Goal: Understand site structure: Understand site structure

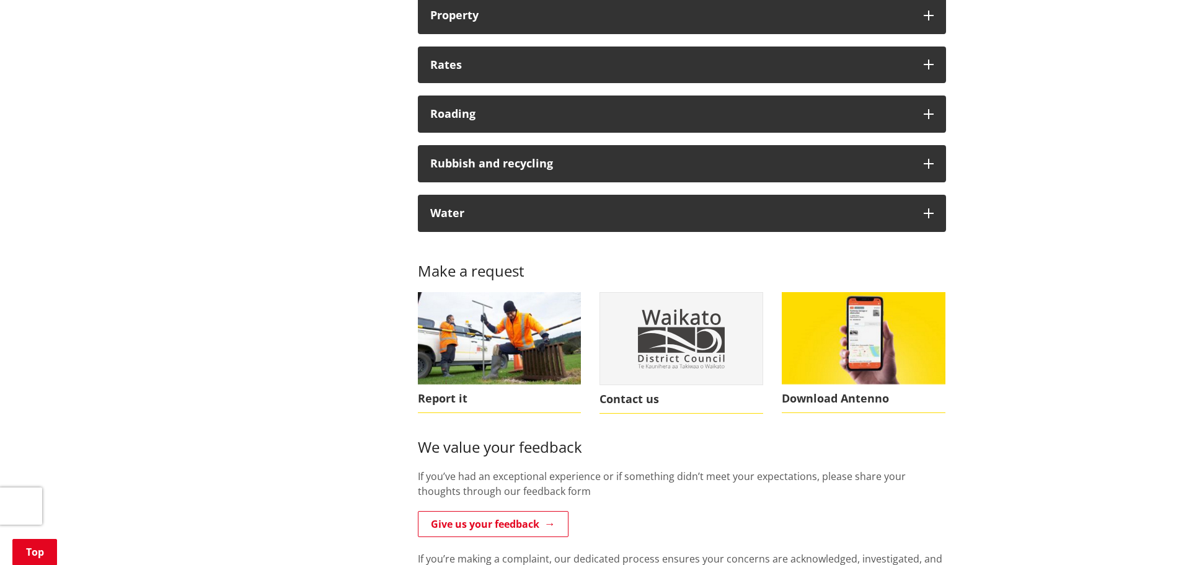
scroll to position [1178, 0]
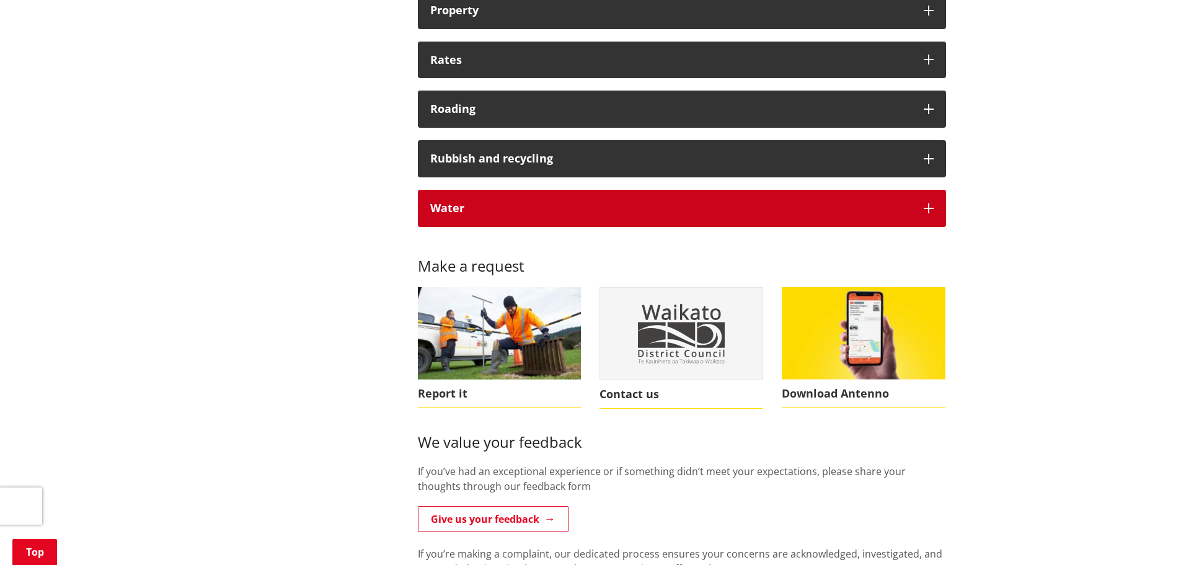
click at [935, 210] on button "Water" at bounding box center [682, 208] width 528 height 37
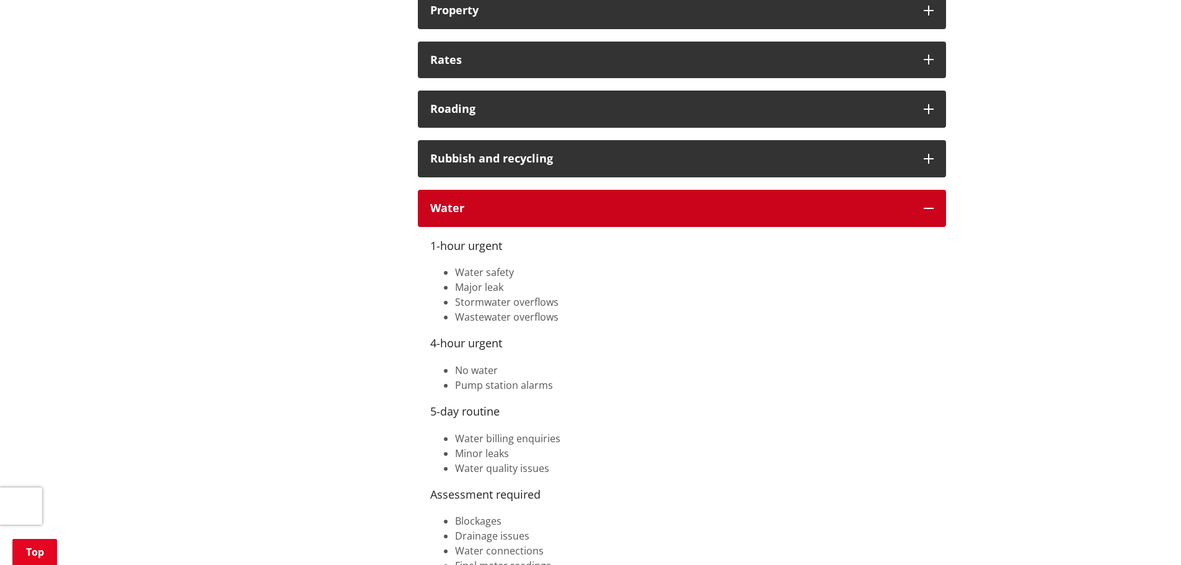
scroll to position [1240, 0]
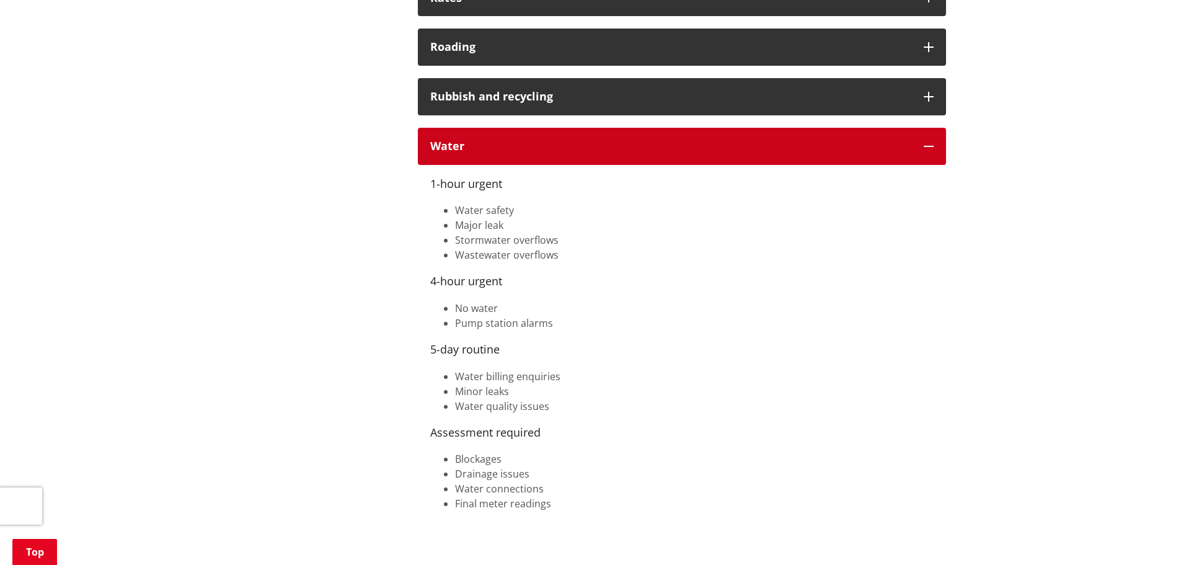
click at [932, 153] on button "Water" at bounding box center [682, 146] width 528 height 37
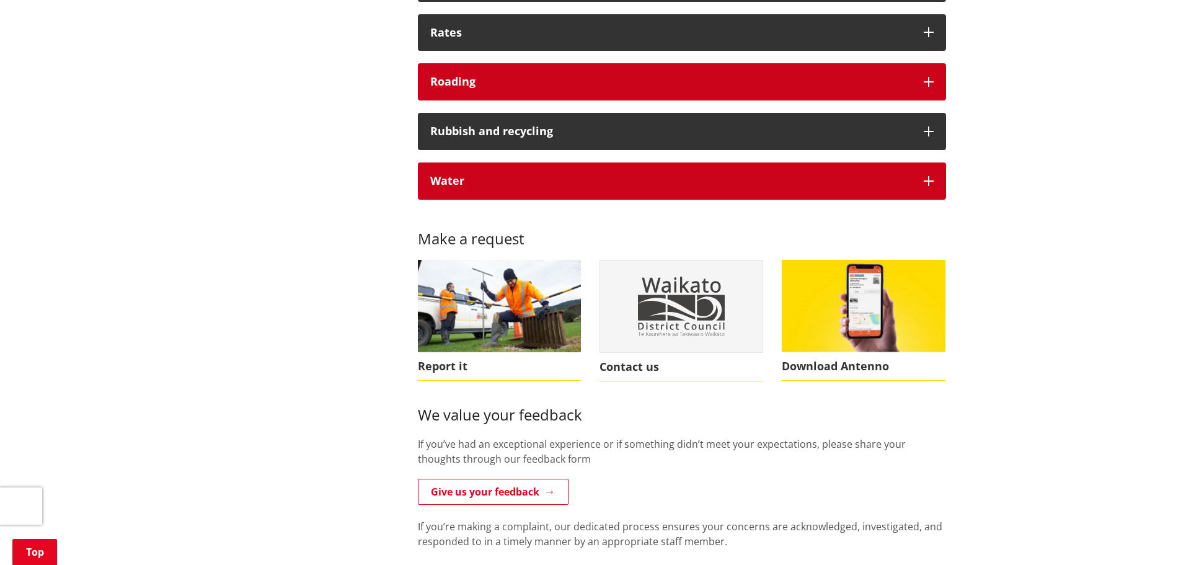
scroll to position [1116, 0]
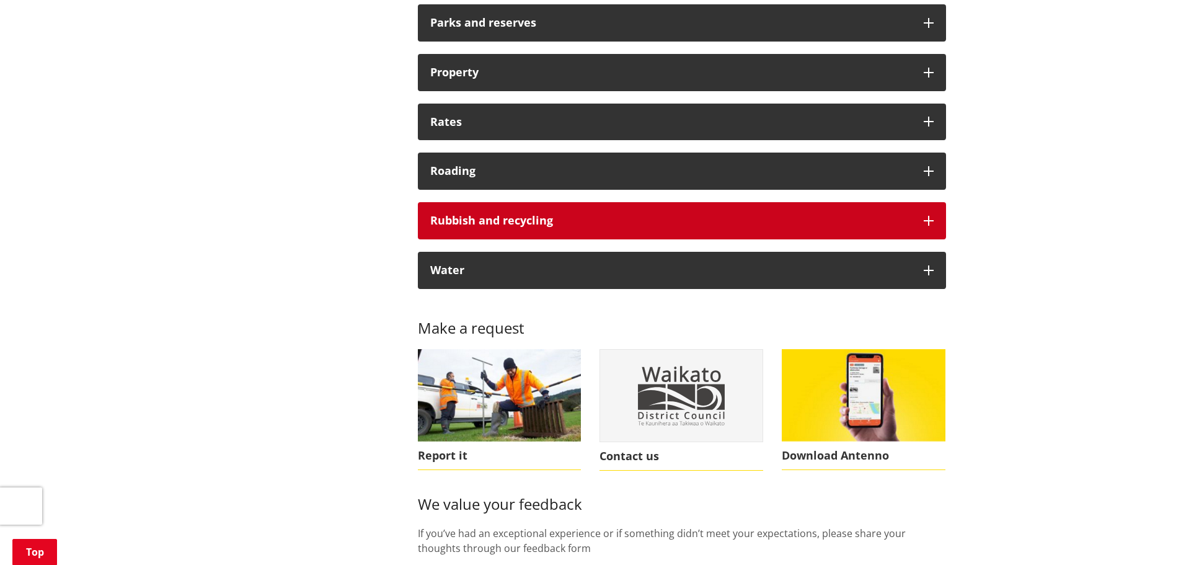
click at [927, 224] on icon "button" at bounding box center [929, 221] width 10 height 10
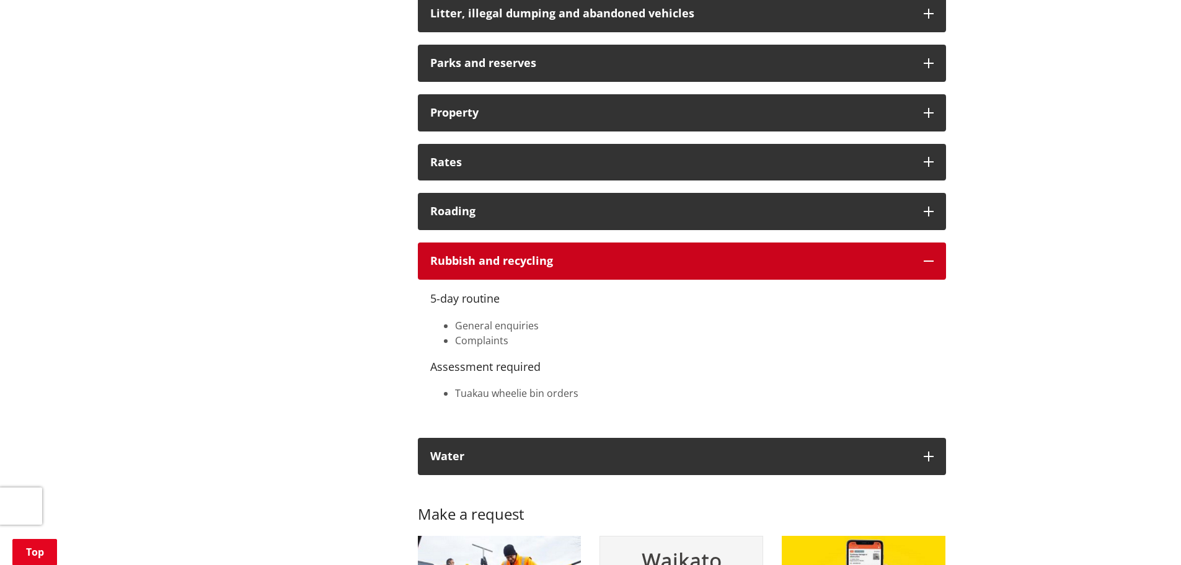
scroll to position [1054, 0]
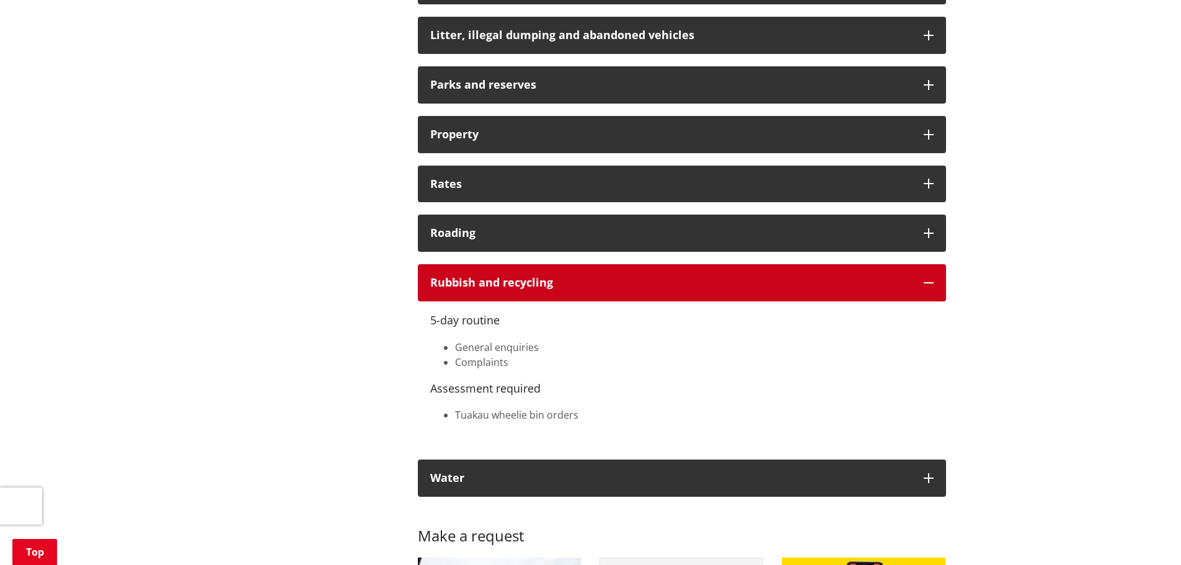
click at [930, 277] on button "Rubbish and recycling" at bounding box center [682, 282] width 528 height 37
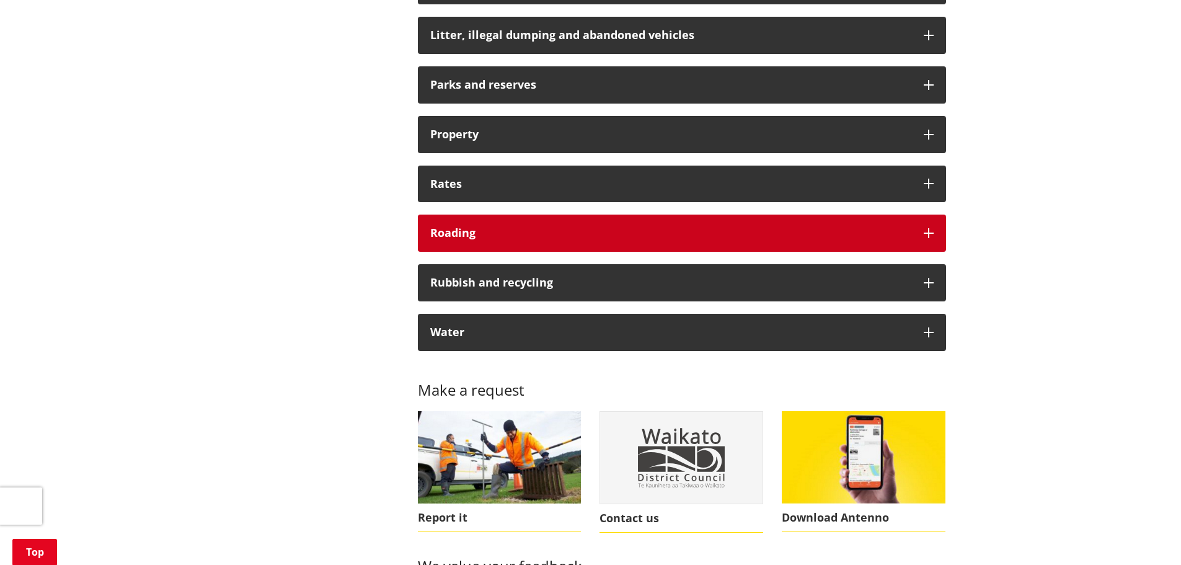
click at [925, 238] on icon "button" at bounding box center [929, 233] width 10 height 10
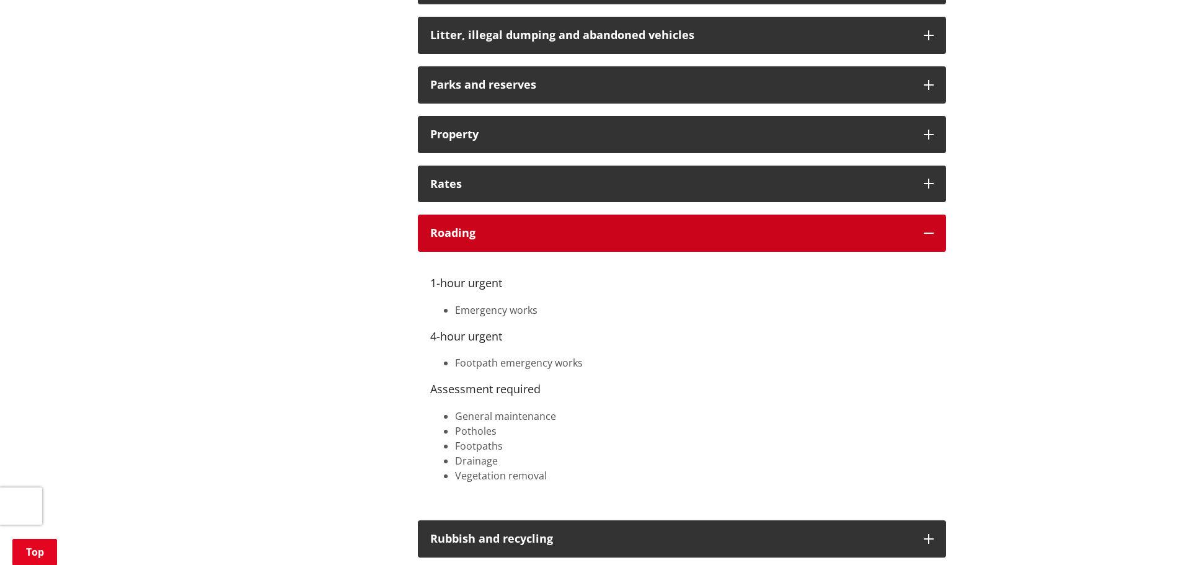
click at [925, 238] on icon "button" at bounding box center [929, 233] width 10 height 10
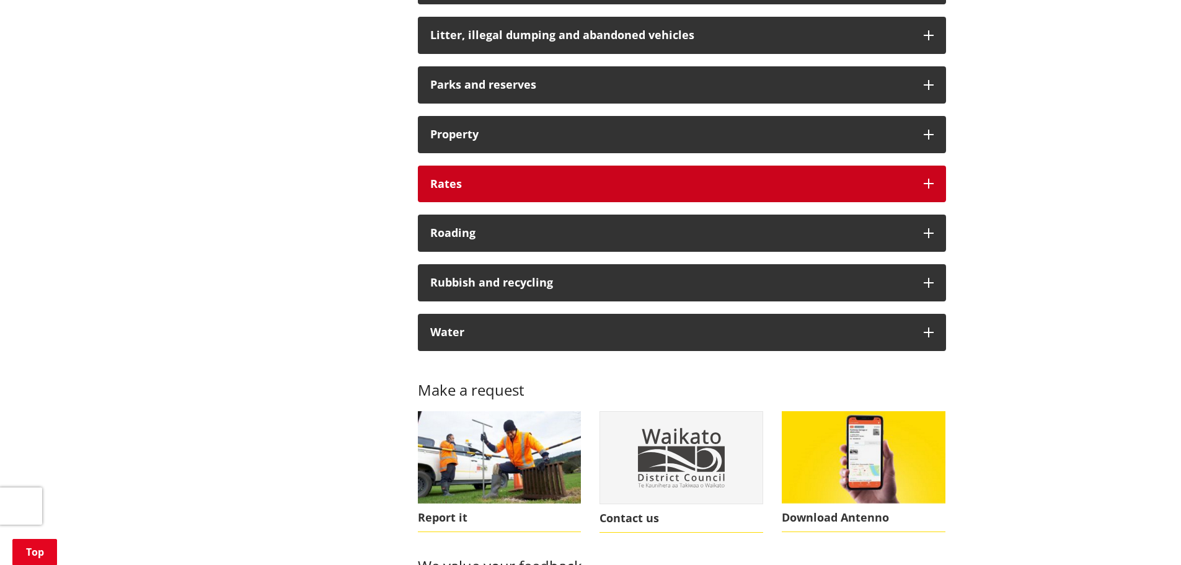
click at [929, 190] on button "Rates" at bounding box center [682, 184] width 528 height 37
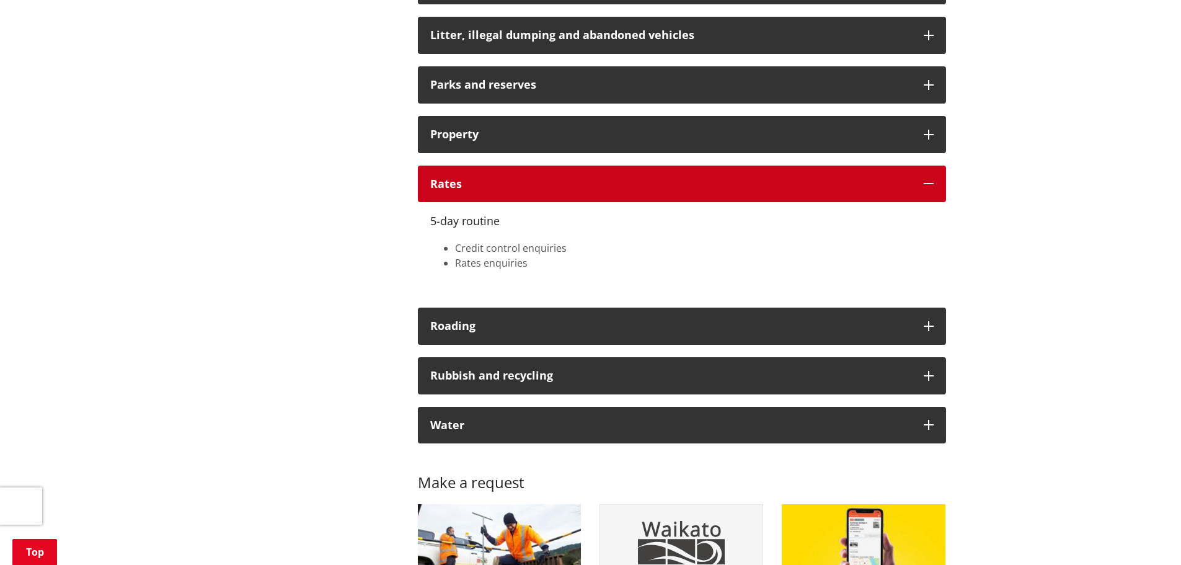
click at [929, 190] on button "Rates" at bounding box center [682, 184] width 528 height 37
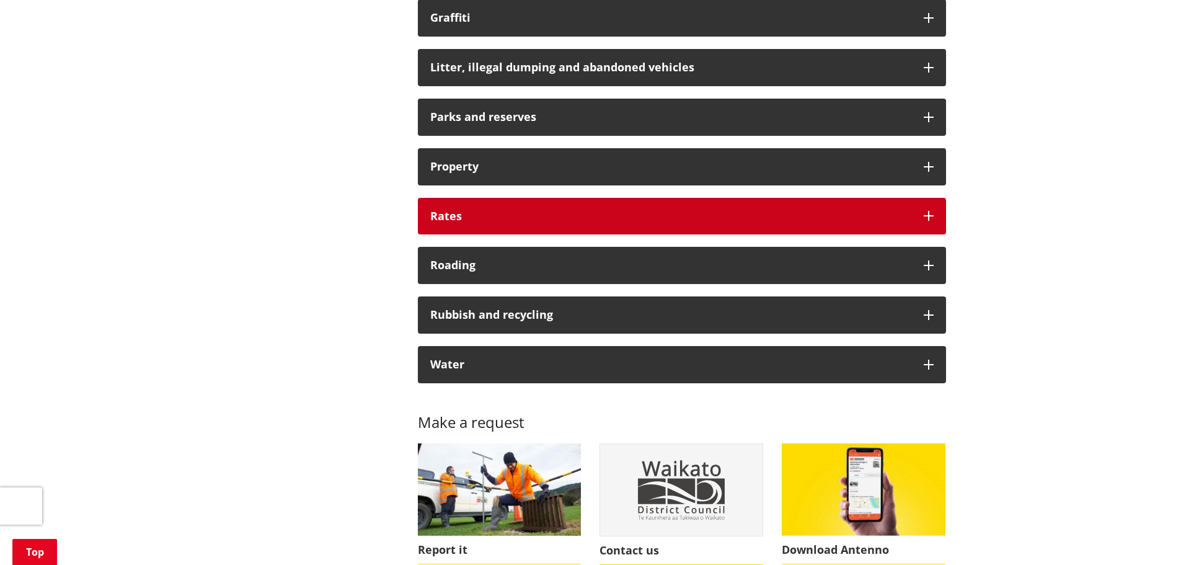
scroll to position [992, 0]
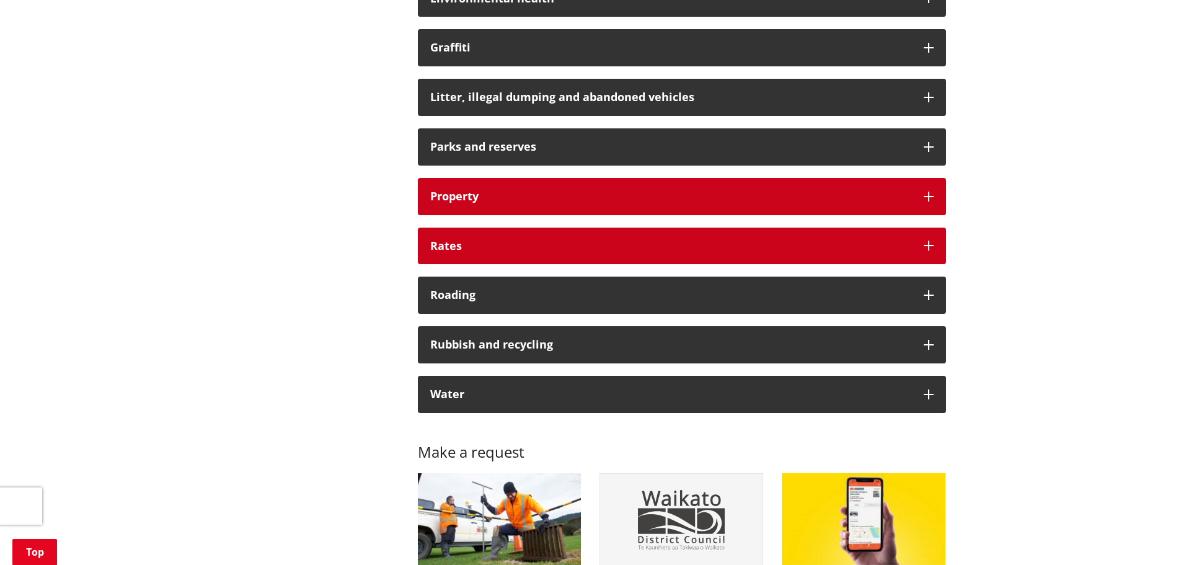
click at [929, 190] on button "Property" at bounding box center [682, 196] width 528 height 37
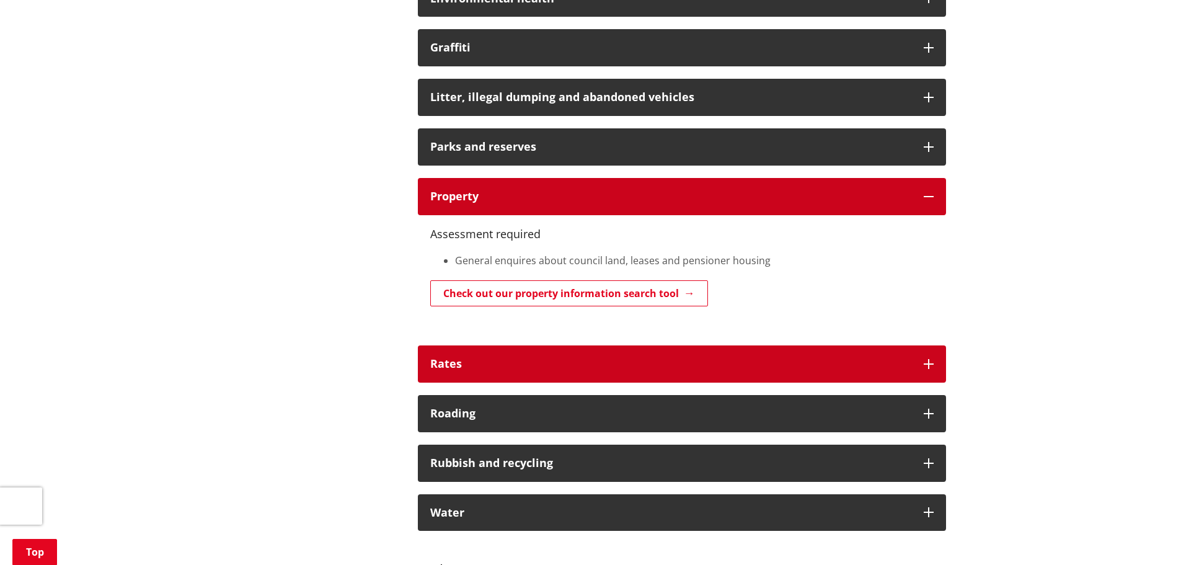
click at [929, 190] on button "Property" at bounding box center [682, 196] width 528 height 37
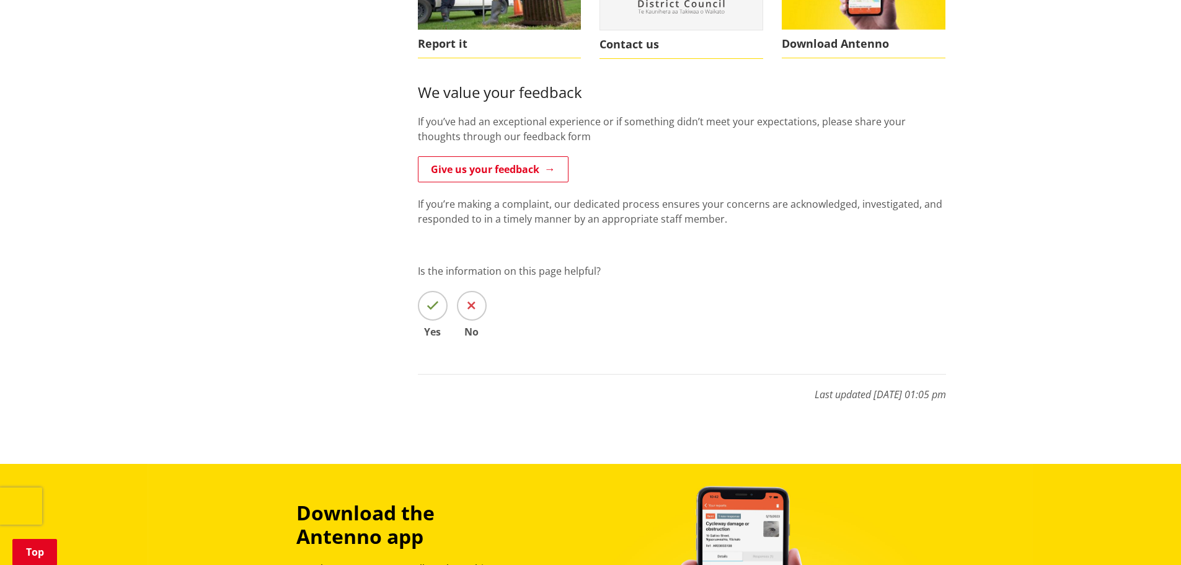
scroll to position [0, 0]
